Goal: Information Seeking & Learning: Check status

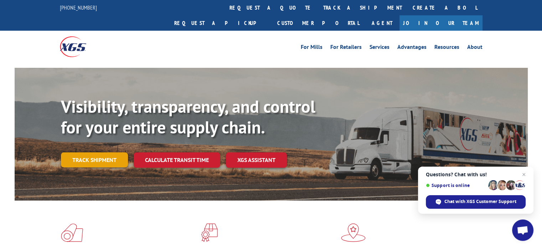
click at [103, 152] on link "Track shipment" at bounding box center [94, 159] width 67 height 15
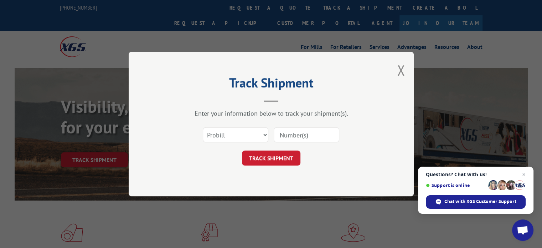
click at [288, 135] on input at bounding box center [307, 134] width 66 height 15
paste input "PL-0022909470"
drag, startPoint x: 323, startPoint y: 134, endPoint x: 236, endPoint y: 133, distance: 86.6
click at [236, 133] on div "Select category... Probill BOL PO PL-0022909470" at bounding box center [271, 135] width 214 height 24
type input "17692067"
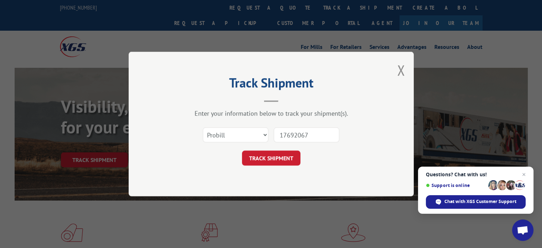
click button "TRACK SHIPMENT" at bounding box center [271, 157] width 58 height 15
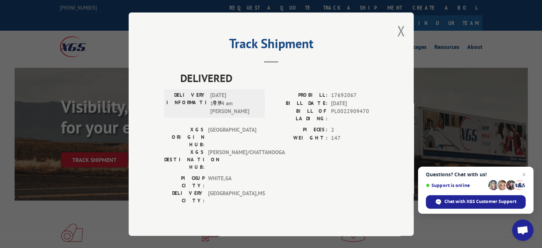
click at [347, 99] on span "17692067" at bounding box center [354, 95] width 47 height 8
copy span "17692067"
click at [337, 99] on span "17692067" at bounding box center [354, 95] width 47 height 8
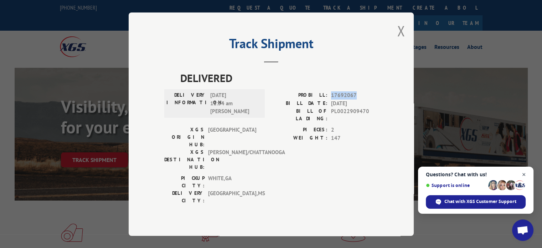
click at [523, 172] on span "Close chat" at bounding box center [523, 174] width 9 height 9
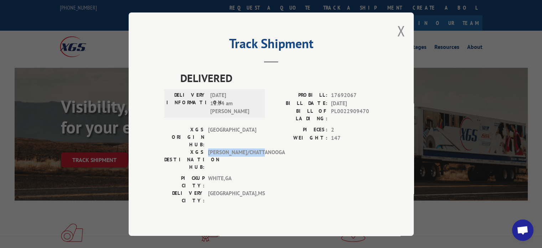
drag, startPoint x: 209, startPoint y: 140, endPoint x: 264, endPoint y: 142, distance: 55.6
click at [256, 148] on span "[PERSON_NAME]/CHATTANOOGA" at bounding box center [232, 159] width 48 height 22
copy span "[PERSON_NAME]/CHATTANOOGA"
click at [405, 42] on div "Track Shipment DELIVERED DELIVERY INFORMATION: [DATE] 11:54 am [PERSON_NAME] PR…" at bounding box center [271, 123] width 285 height 223
click at [401, 38] on button "Close modal" at bounding box center [401, 30] width 8 height 19
